Goal: Transaction & Acquisition: Purchase product/service

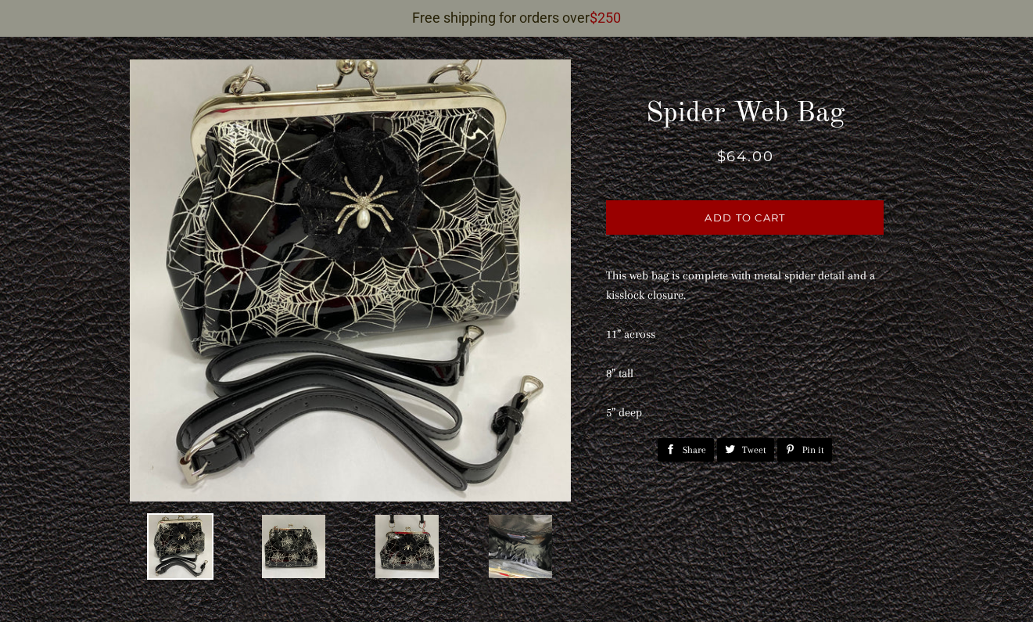
scroll to position [134, 0]
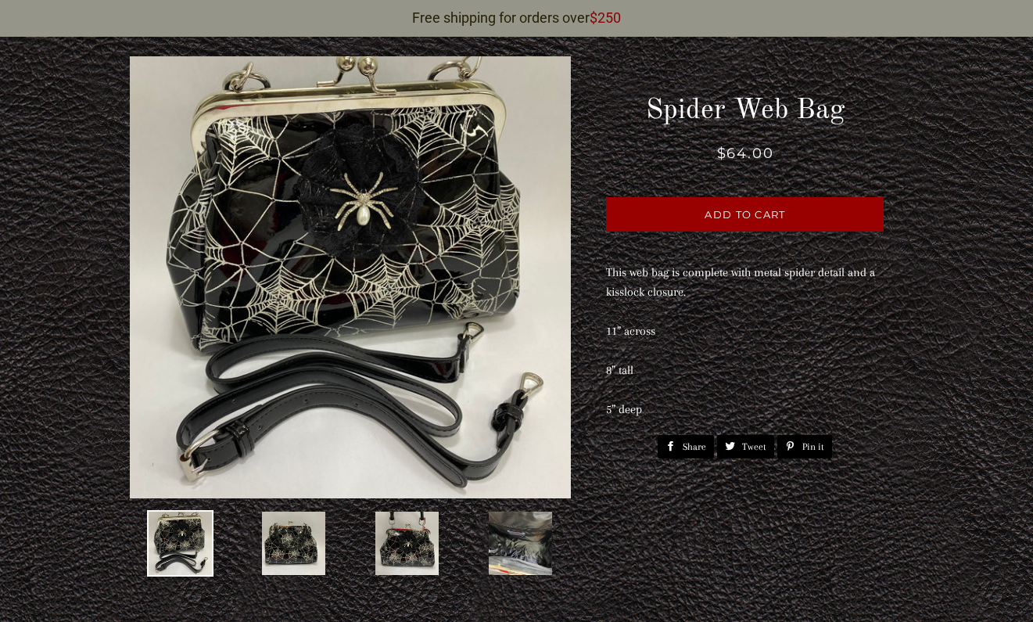
click at [539, 516] on img at bounding box center [520, 543] width 66 height 66
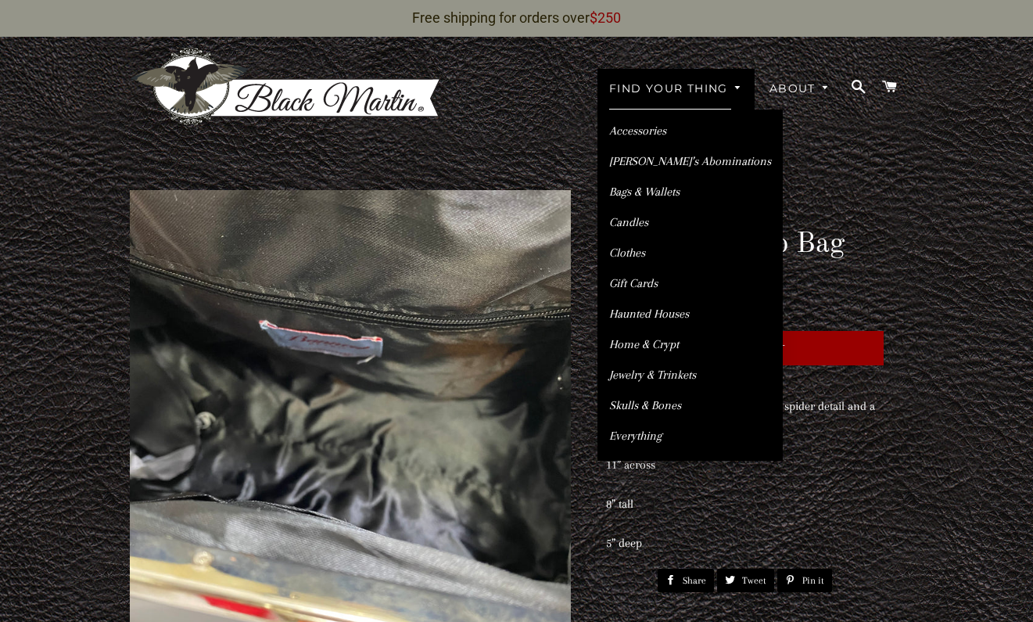
scroll to position [0, 0]
click at [647, 178] on link "Bags & Wallets" at bounding box center [689, 191] width 185 height 27
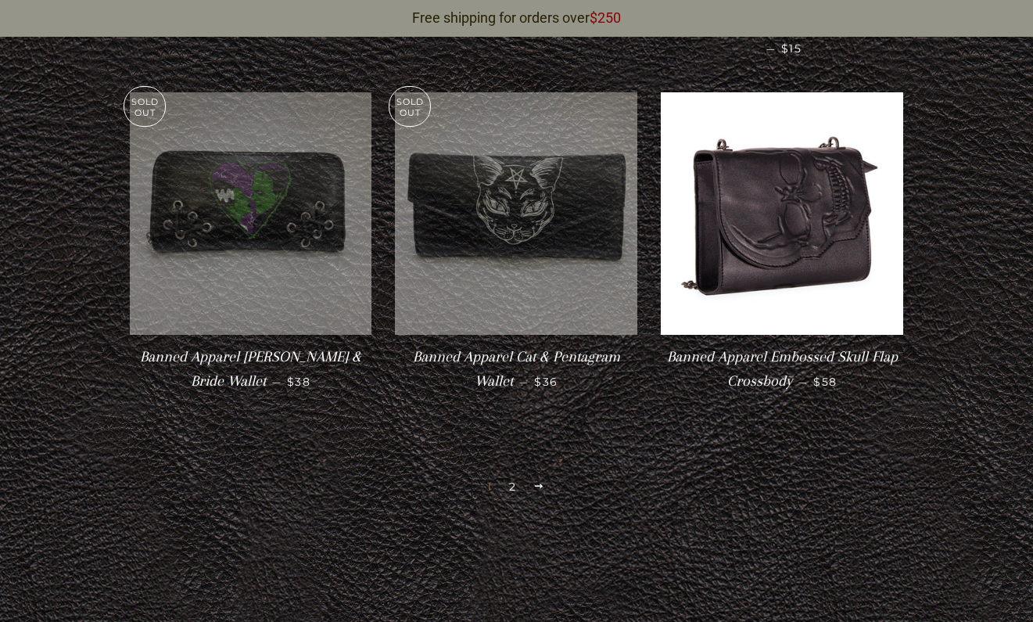
scroll to position [2550, 0]
click at [514, 474] on link "2" at bounding box center [513, 485] width 20 height 23
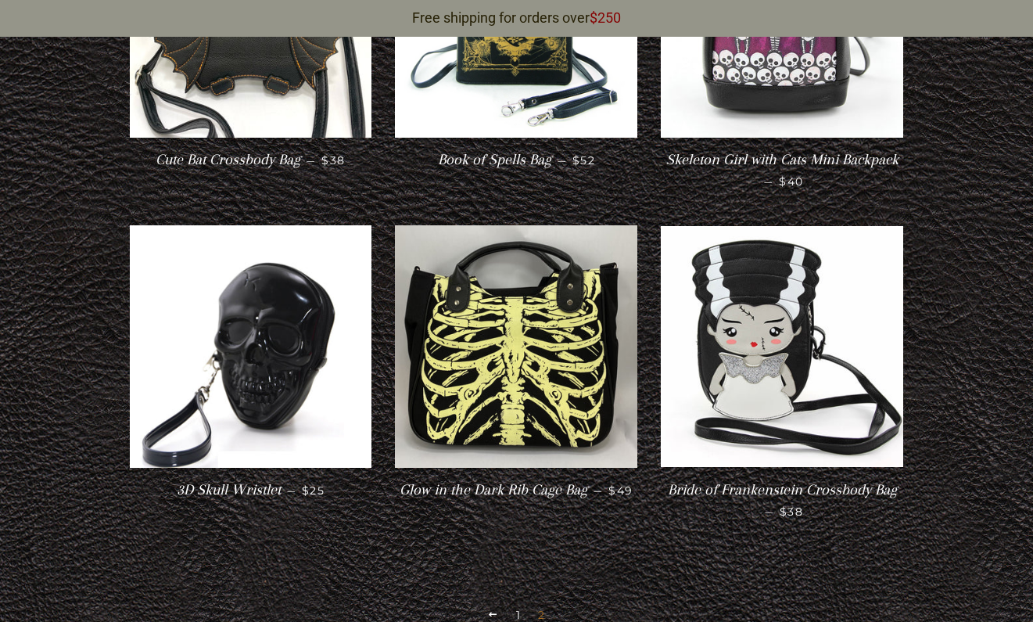
scroll to position [1756, 0]
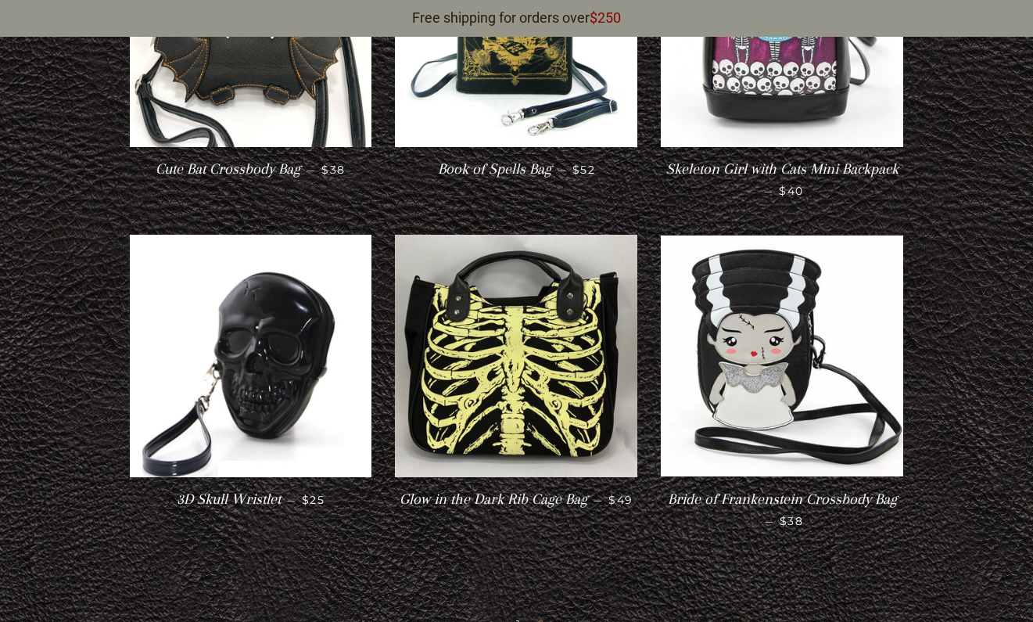
click at [548, 490] on span "Glow in the Dark Rib Cage Bag" at bounding box center [494, 498] width 188 height 17
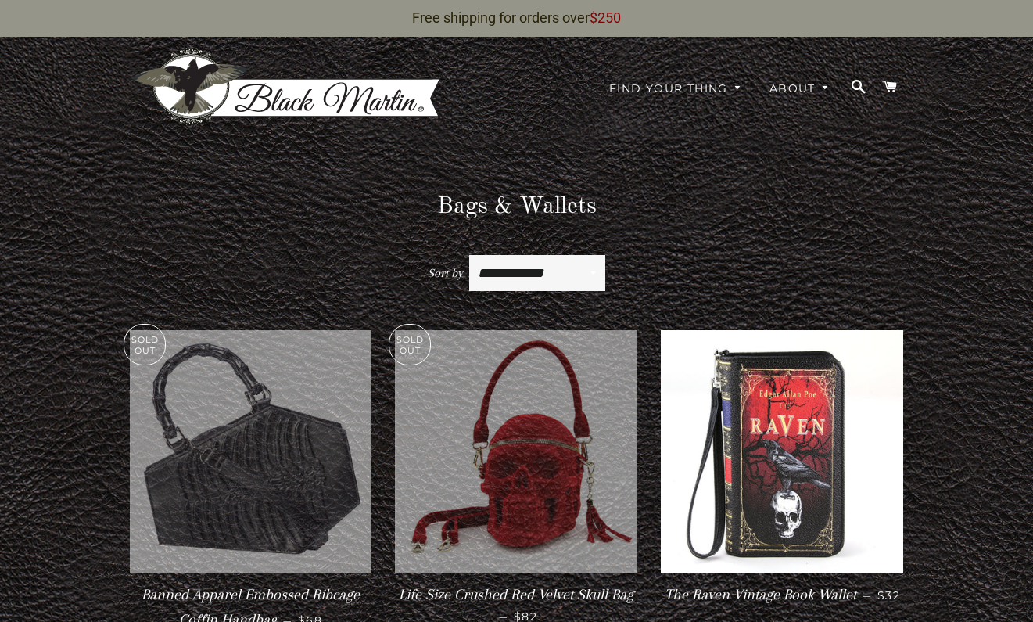
scroll to position [0, 0]
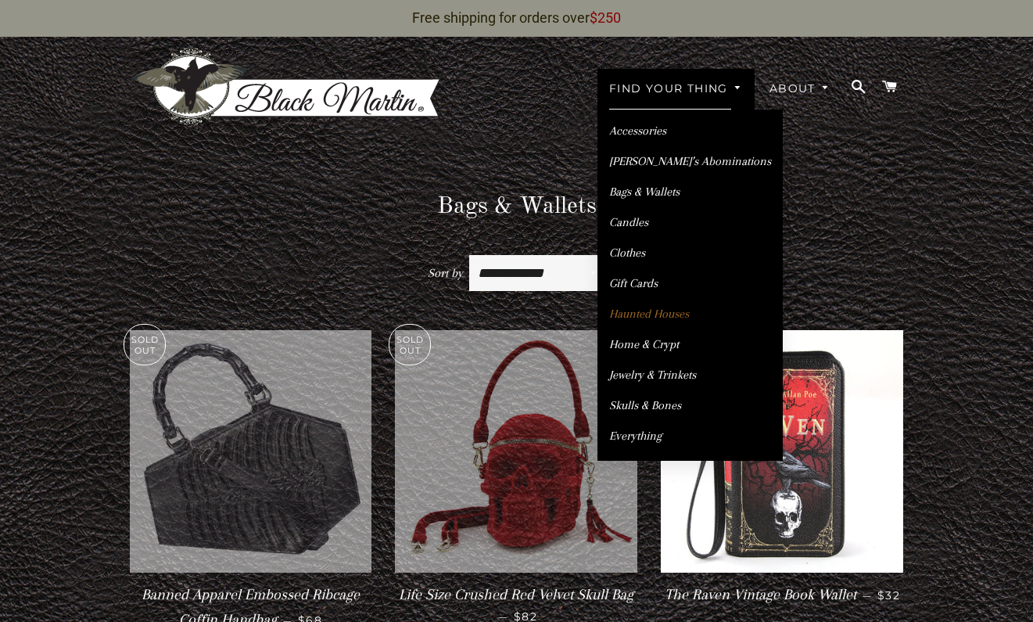
click at [644, 303] on link "Haunted Houses" at bounding box center [689, 313] width 185 height 27
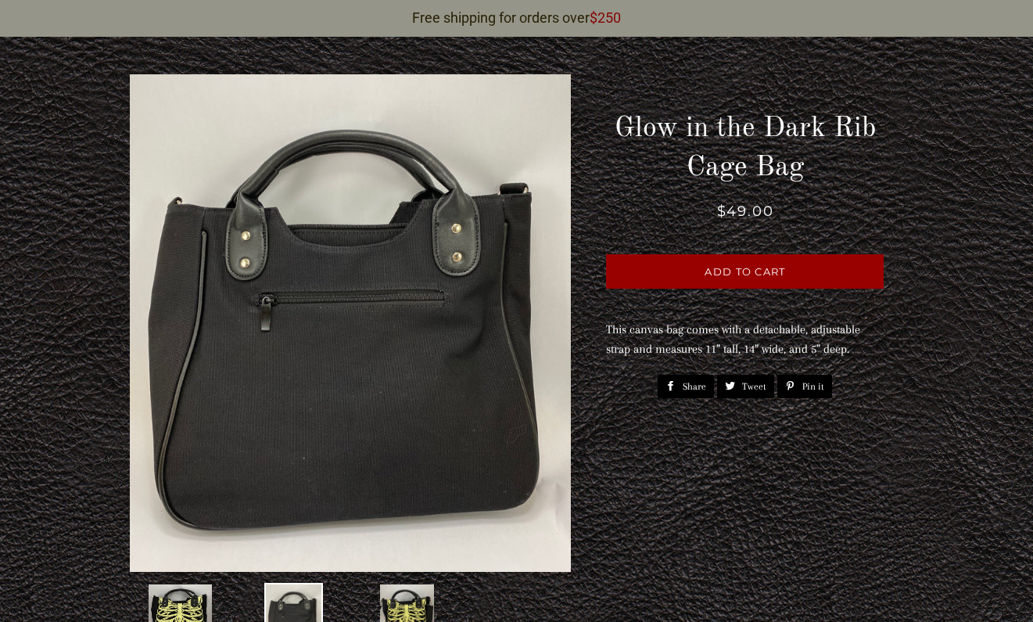
scroll to position [125, 0]
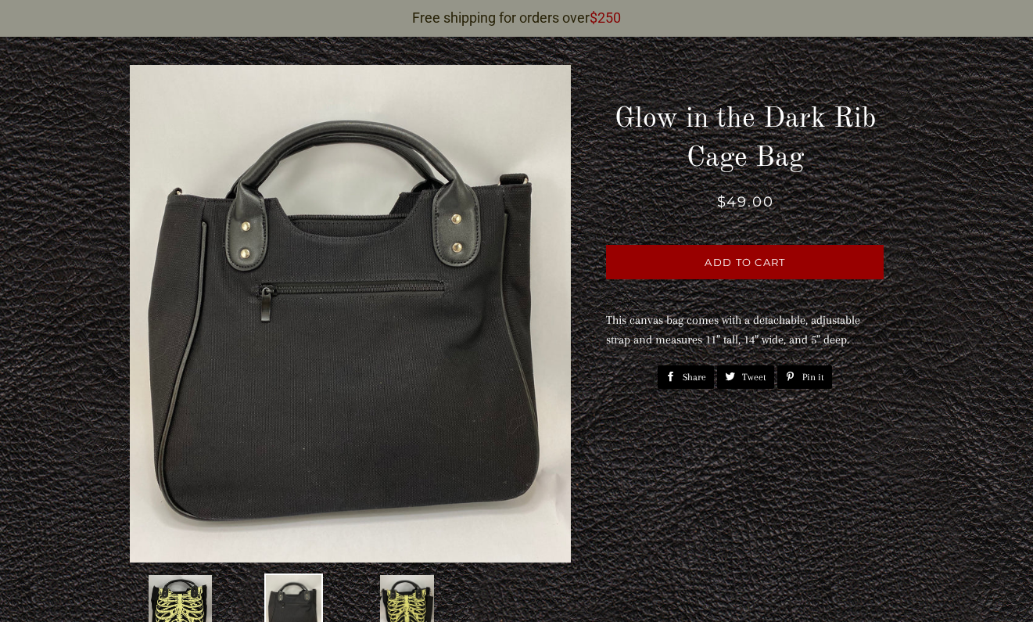
click at [405, 573] on img at bounding box center [406, 606] width 57 height 66
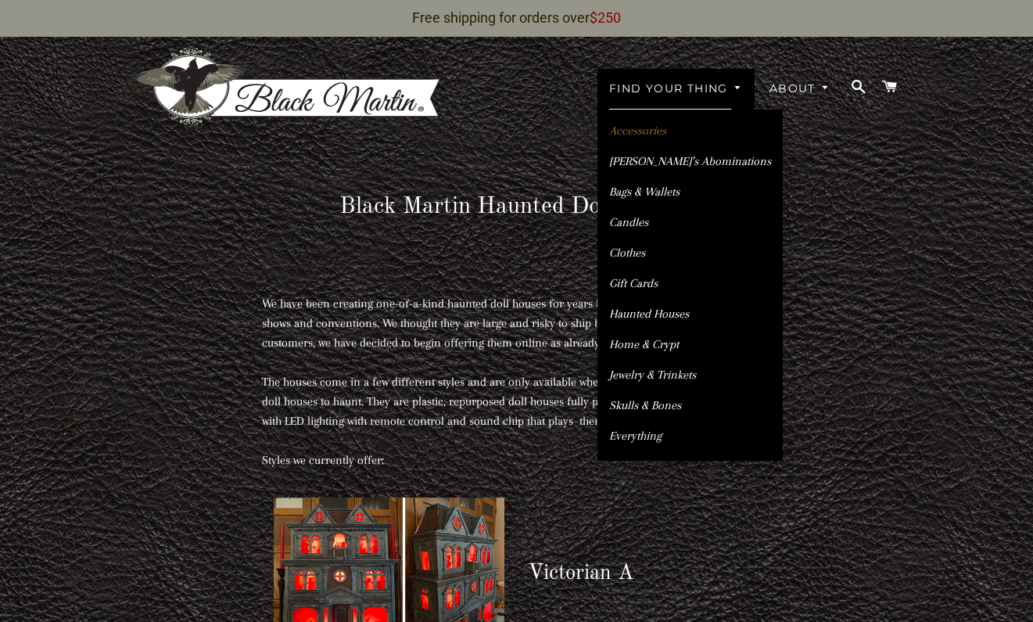
click at [654, 117] on link "Accessories" at bounding box center [689, 130] width 185 height 27
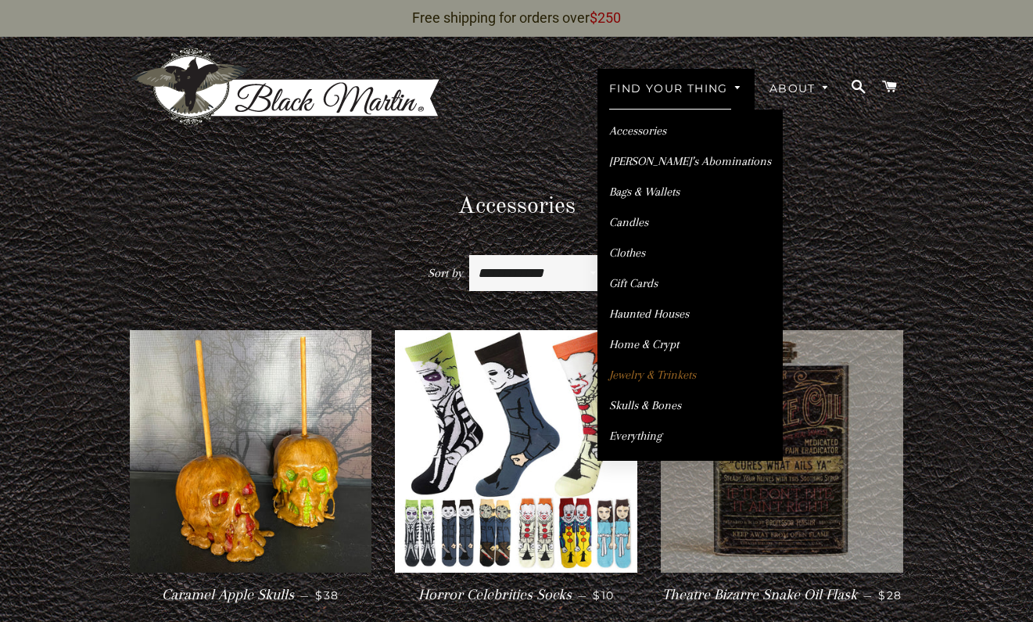
click at [654, 361] on link "Jewelry & Trinkets" at bounding box center [689, 374] width 185 height 27
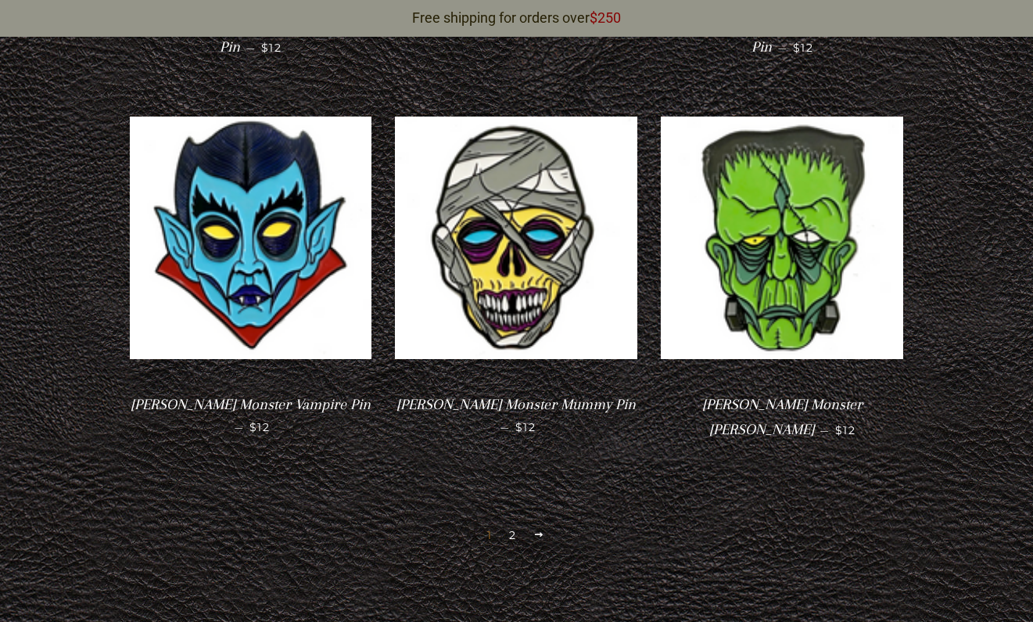
scroll to position [2888, 0]
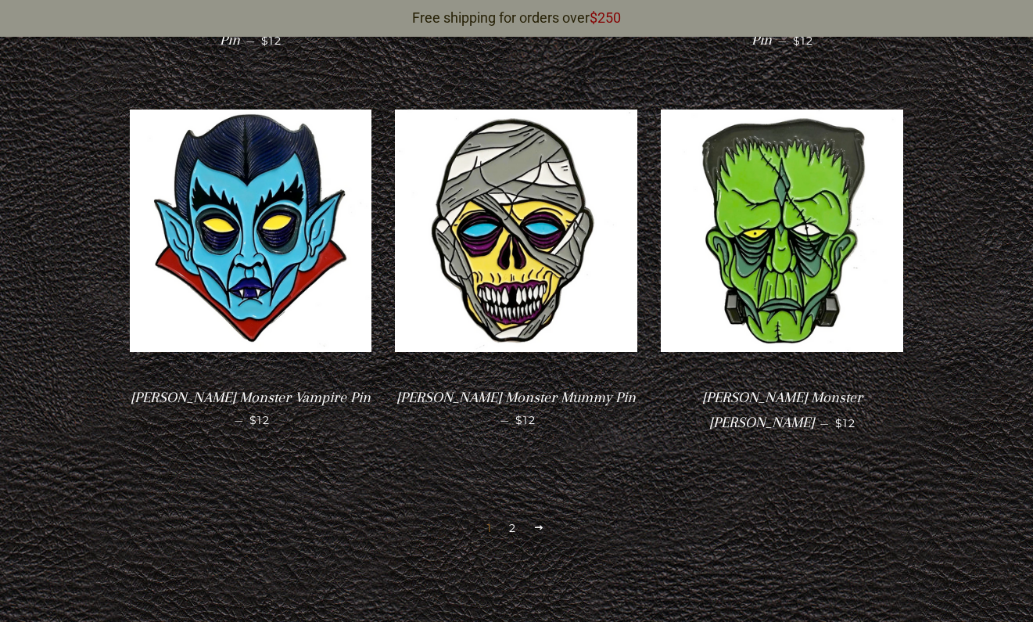
click at [514, 516] on link "2" at bounding box center [513, 527] width 20 height 23
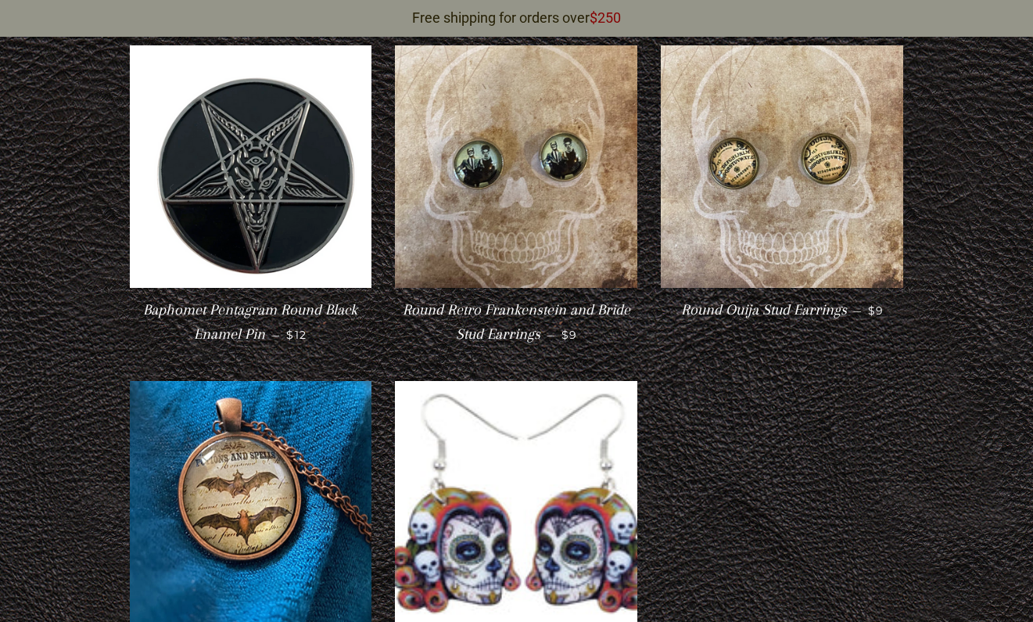
scroll to position [299, 0]
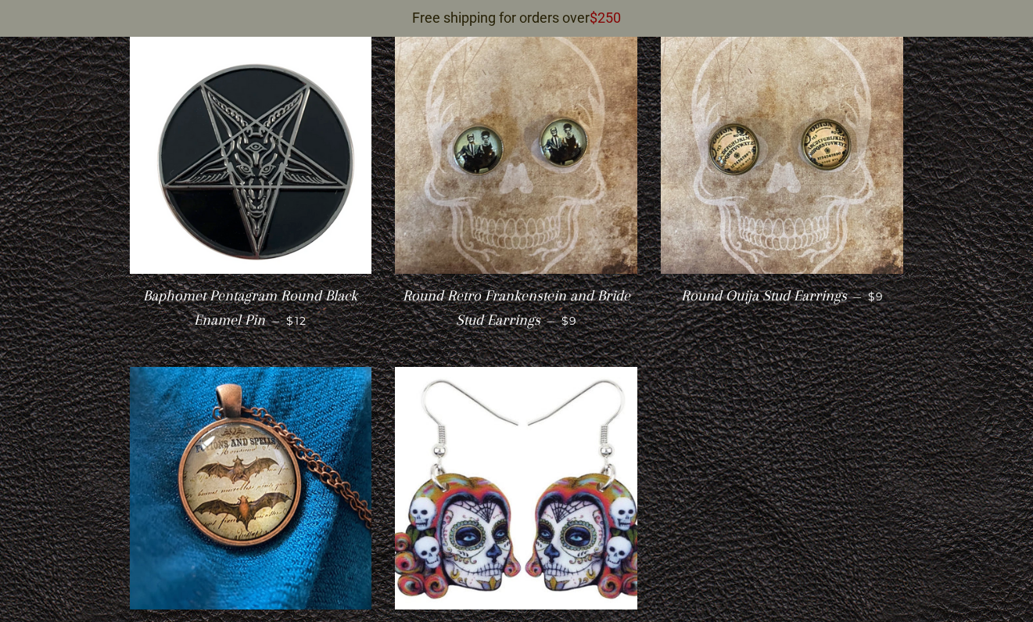
click at [528, 287] on span "Round Retro Frankenstein and Bride Stud Earrings" at bounding box center [517, 307] width 228 height 41
